Goal: Transaction & Acquisition: Purchase product/service

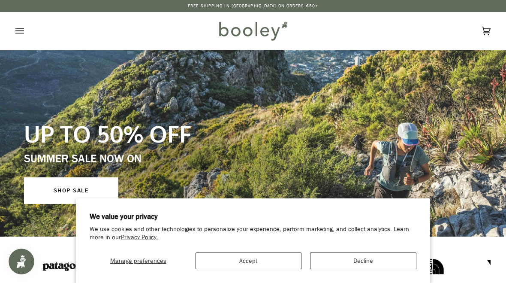
click at [21, 30] on icon "Open menu" at bounding box center [19, 30] width 9 height 13
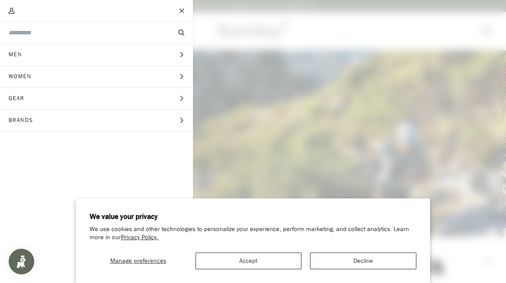
click at [81, 30] on input "Search our store" at bounding box center [82, 32] width 147 height 9
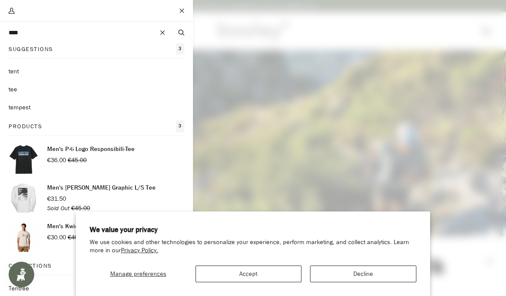
type input "****"
click at [181, 33] on button "Search" at bounding box center [181, 32] width 23 height 9
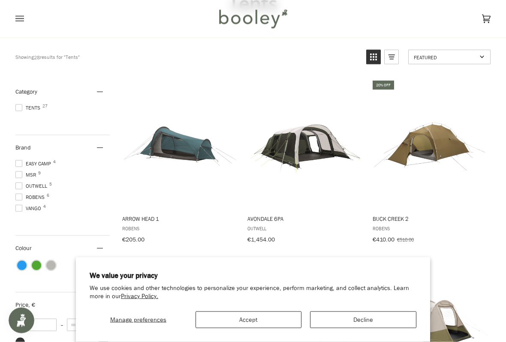
scroll to position [75, 0]
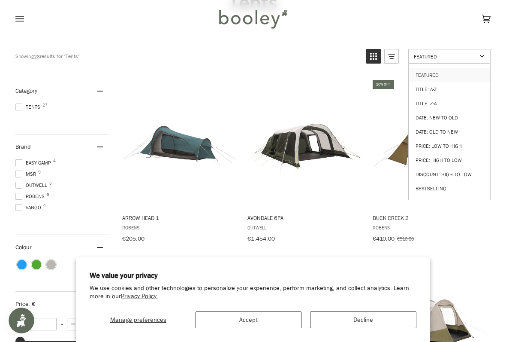
click at [457, 141] on link "Price: Low to High" at bounding box center [450, 146] width 82 height 14
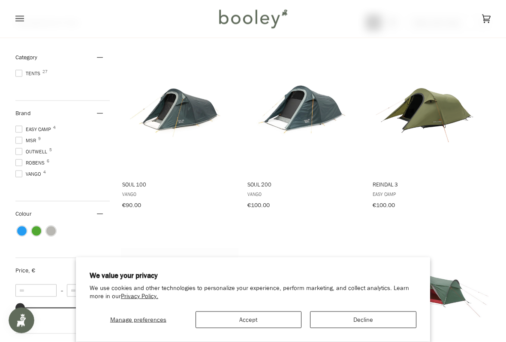
scroll to position [109, 0]
click at [193, 99] on img "Soul 100" at bounding box center [180, 109] width 118 height 118
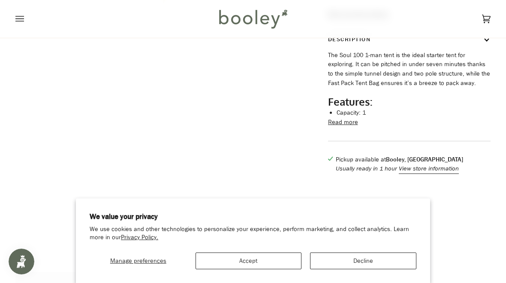
scroll to position [254, 0]
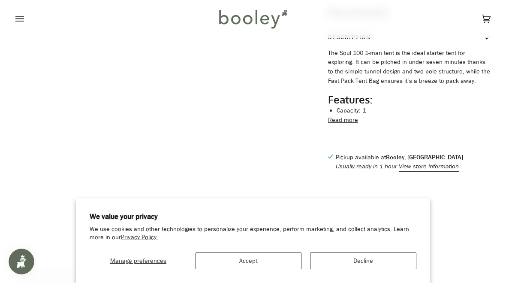
click at [354, 125] on button "Read more" at bounding box center [343, 119] width 30 height 9
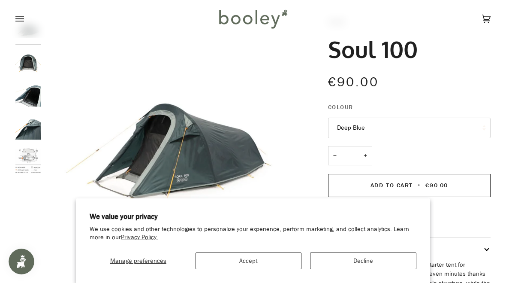
scroll to position [0, 0]
